Goal: Check status: Check status

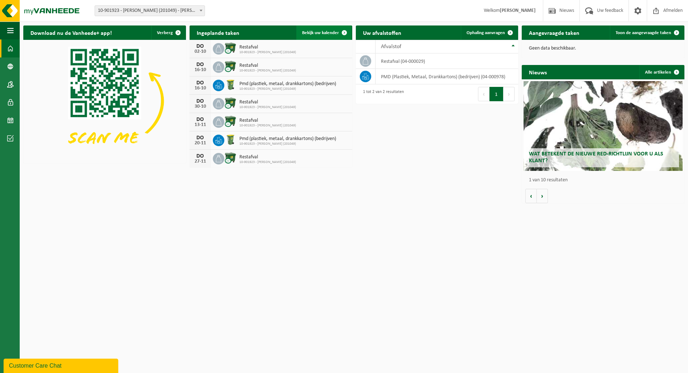
click at [313, 33] on span "Bekijk uw kalender" at bounding box center [320, 32] width 37 height 5
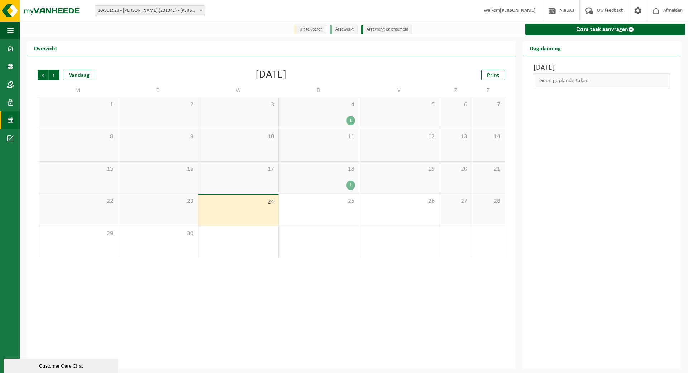
click at [355, 295] on div "Vorige Volgende Vandaag [DATE] Print M D W D V Z Z 1 2 3 4 1 5 6 7 8 9 10 11 12…" at bounding box center [271, 211] width 489 height 313
click at [327, 177] on div "18 1" at bounding box center [319, 177] width 80 height 32
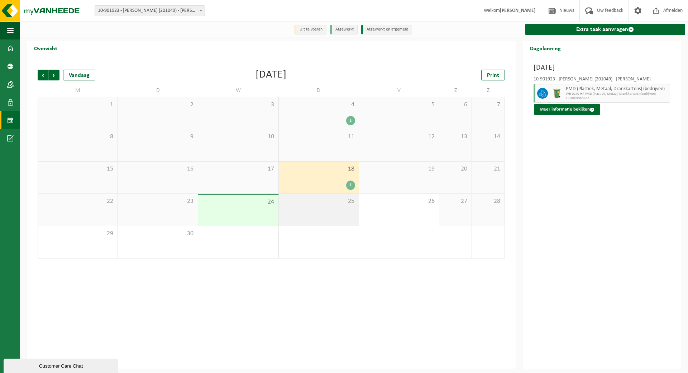
click at [326, 205] on span "25" at bounding box center [319, 201] width 73 height 8
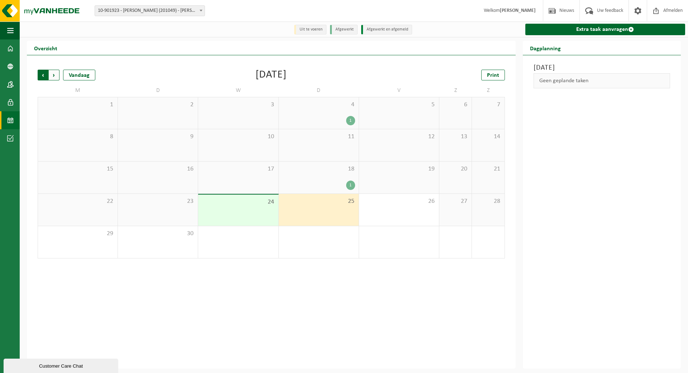
click at [55, 74] on span "Volgende" at bounding box center [54, 75] width 11 height 11
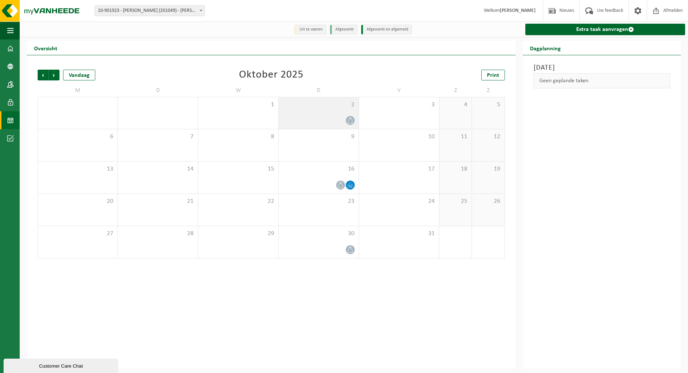
click at [317, 121] on div at bounding box center [319, 120] width 73 height 10
